Goal: Task Accomplishment & Management: Manage account settings

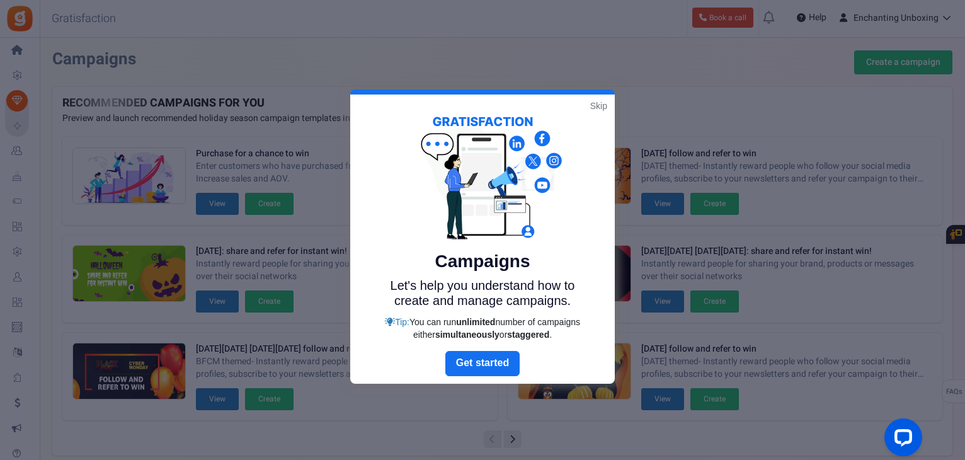
click at [600, 103] on link "Skip" at bounding box center [598, 106] width 17 height 13
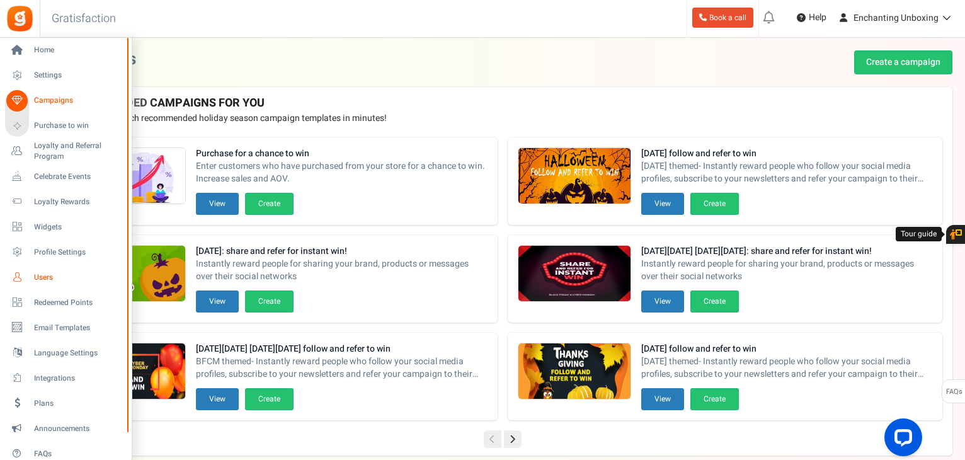
click at [40, 275] on span "Users" at bounding box center [78, 277] width 88 height 11
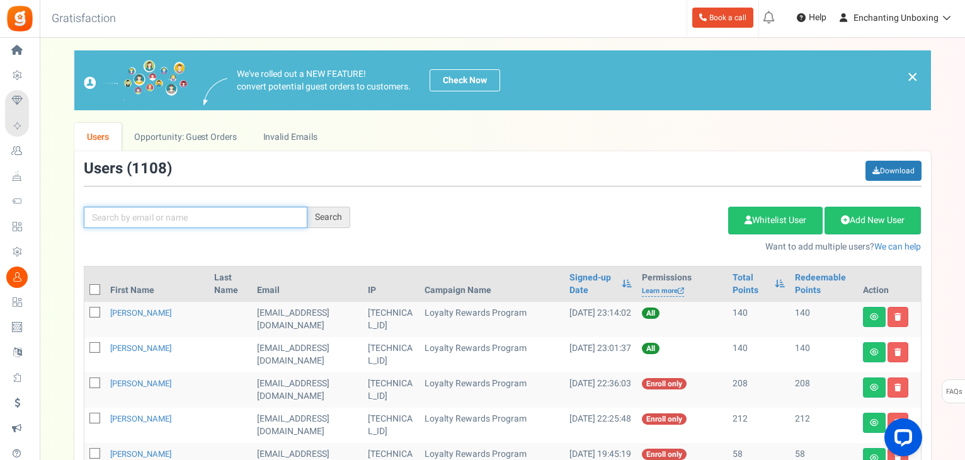
click at [171, 212] on input "text" at bounding box center [196, 217] width 224 height 21
type input "[EMAIL_ADDRESS][DOMAIN_NAME]"
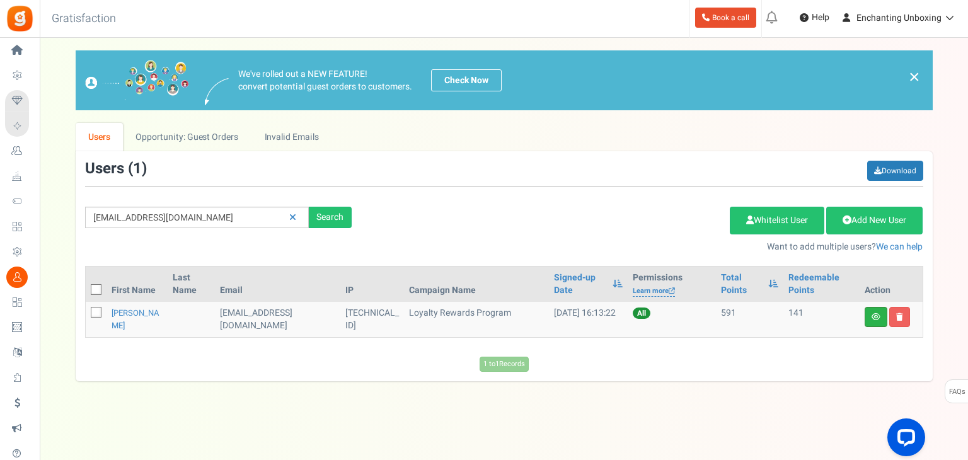
click at [866, 318] on link at bounding box center [875, 317] width 23 height 20
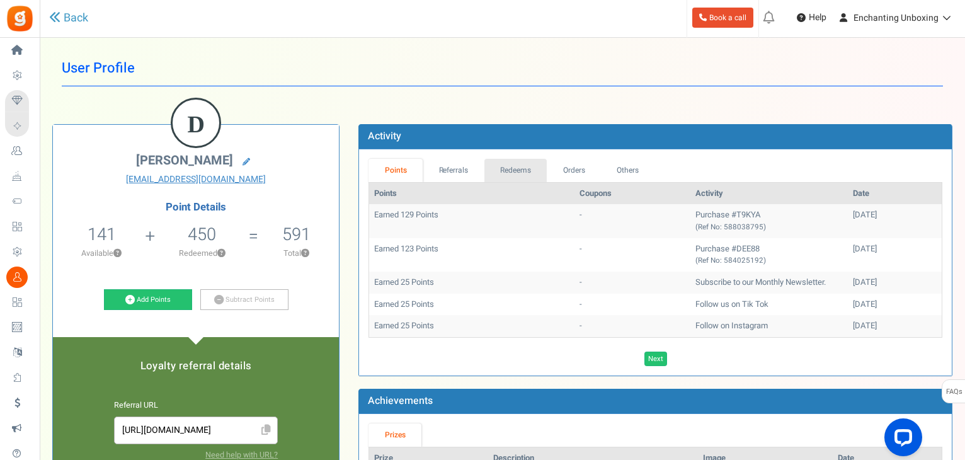
click at [524, 174] on link "Redeems" at bounding box center [515, 170] width 63 height 23
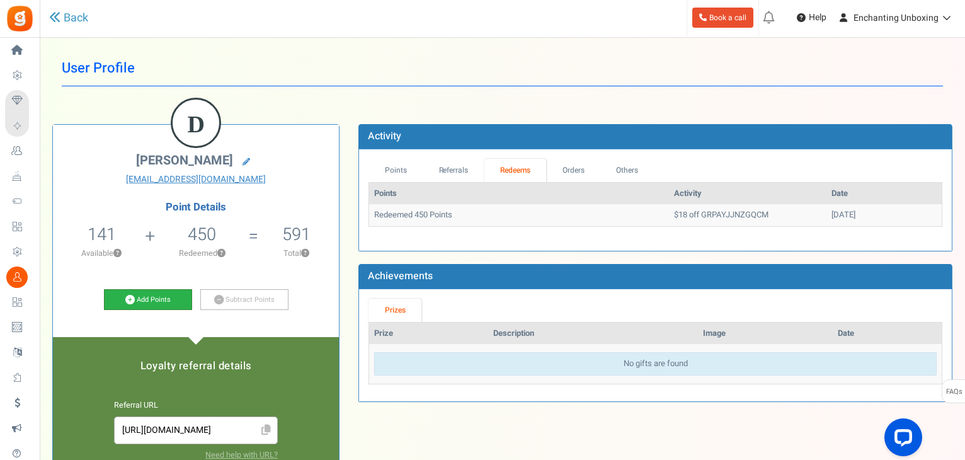
click at [166, 300] on link "Add Points" at bounding box center [148, 299] width 88 height 21
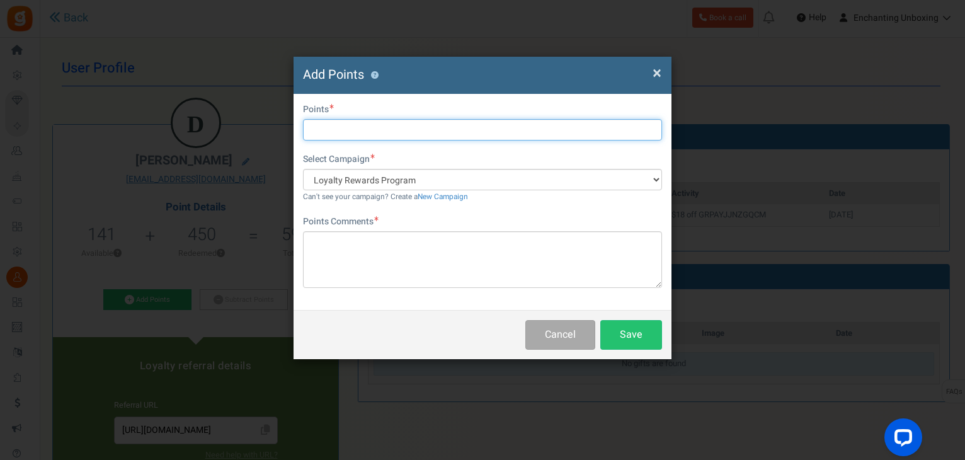
click at [396, 129] on input "text" at bounding box center [482, 129] width 359 height 21
type input "450"
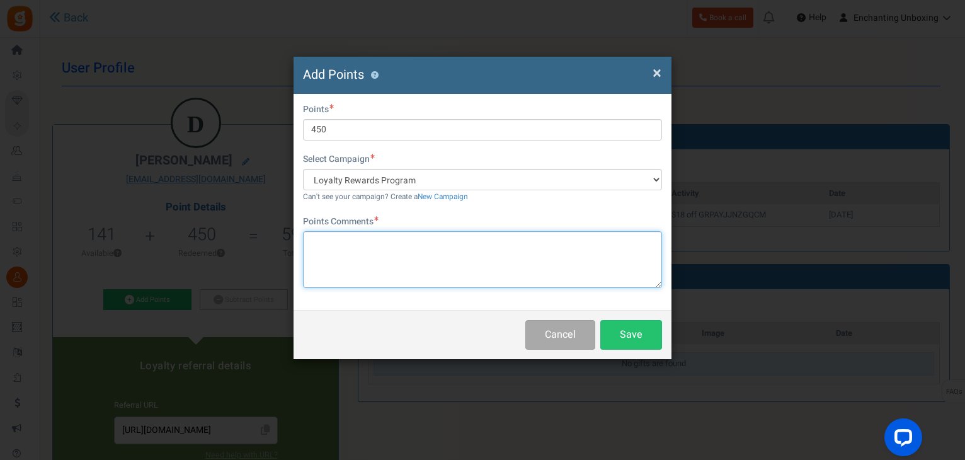
click at [340, 247] on textarea at bounding box center [482, 259] width 359 height 57
type textarea "Points removed through glitch"
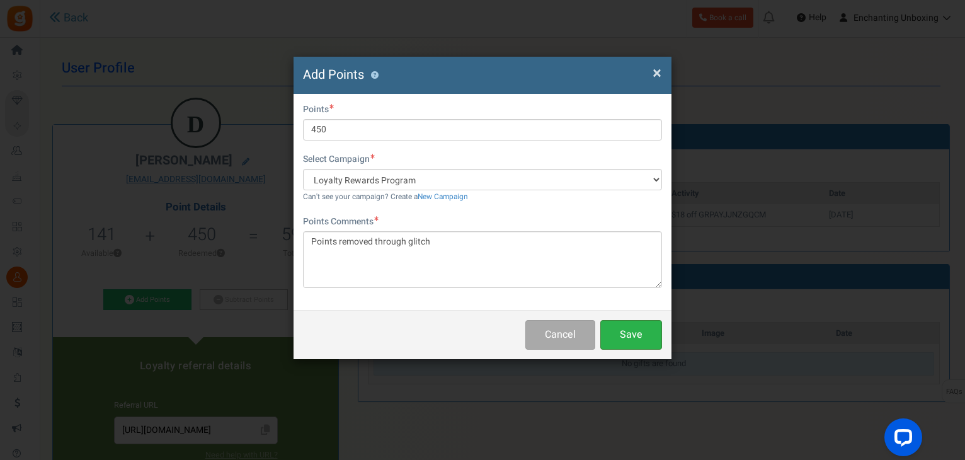
click at [637, 337] on button "Save" at bounding box center [631, 335] width 62 height 30
